Goal: Information Seeking & Learning: Understand process/instructions

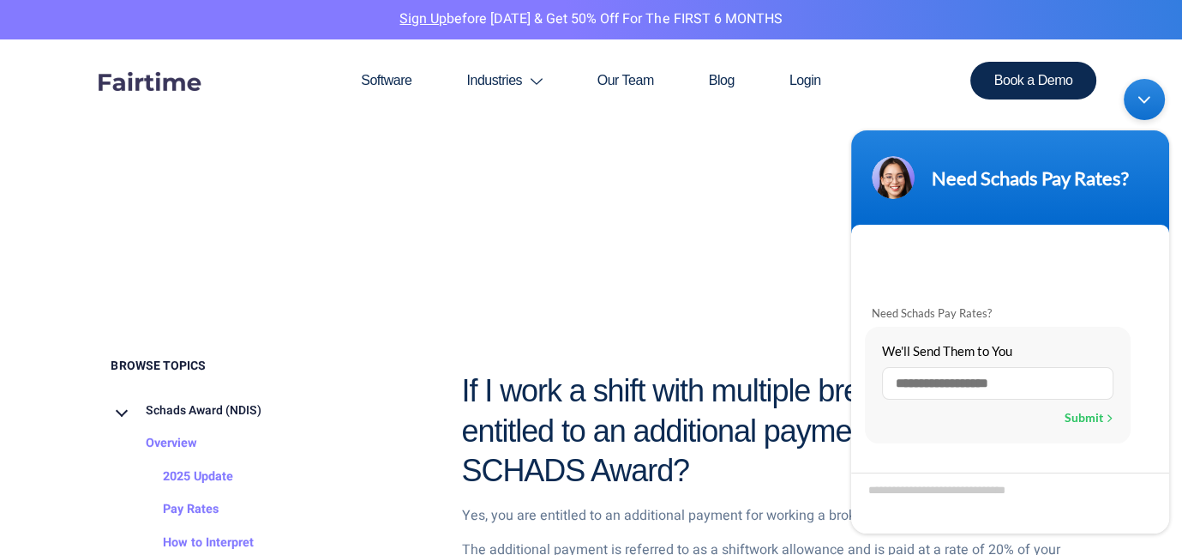
scroll to position [857, 0]
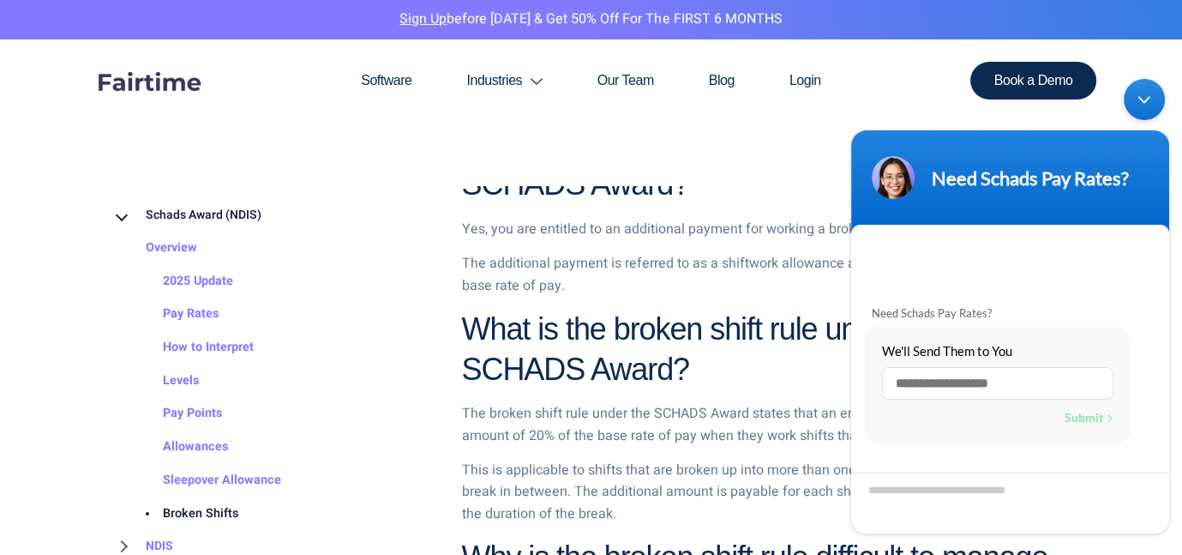
click at [799, 146] on section "Software Industries Aged Care Award Schads Award Clerks Private Sector Award Le…" at bounding box center [591, 112] width 1182 height 146
click at [721, 386] on h2 "What is the broken shift rule under the SCHADS Award?" at bounding box center [767, 349] width 610 height 81
click at [1048, 155] on div "Need Schads Pay Rates?" at bounding box center [1010, 176] width 297 height 43
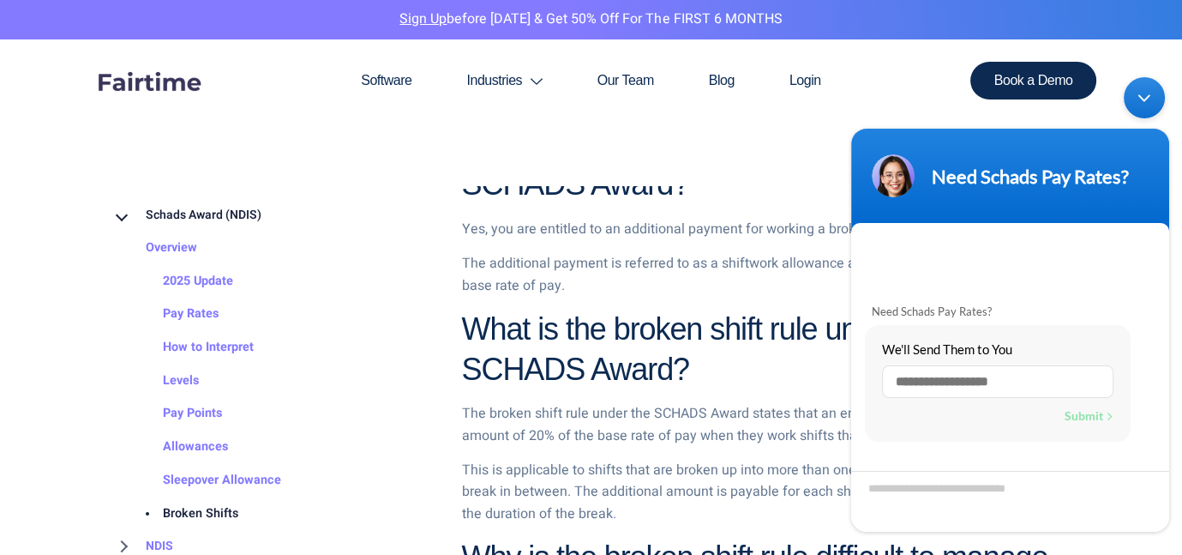
click at [1117, 145] on header "Need Schads Pay Rates?" at bounding box center [1010, 180] width 318 height 103
click at [1149, 147] on header "Need Schads Pay Rates?" at bounding box center [1010, 180] width 318 height 103
click at [883, 152] on header "Need Schads Pay Rates?" at bounding box center [1010, 180] width 318 height 103
click at [1149, 98] on div "Minimize live chat window" at bounding box center [1144, 97] width 41 height 41
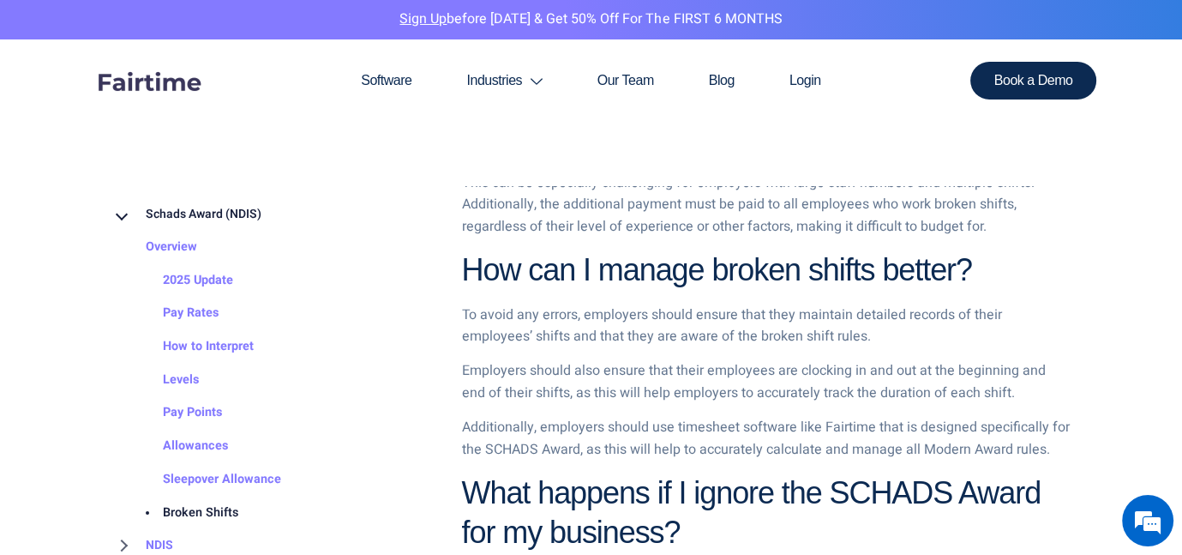
scroll to position [1445, 0]
